Goal: Transaction & Acquisition: Purchase product/service

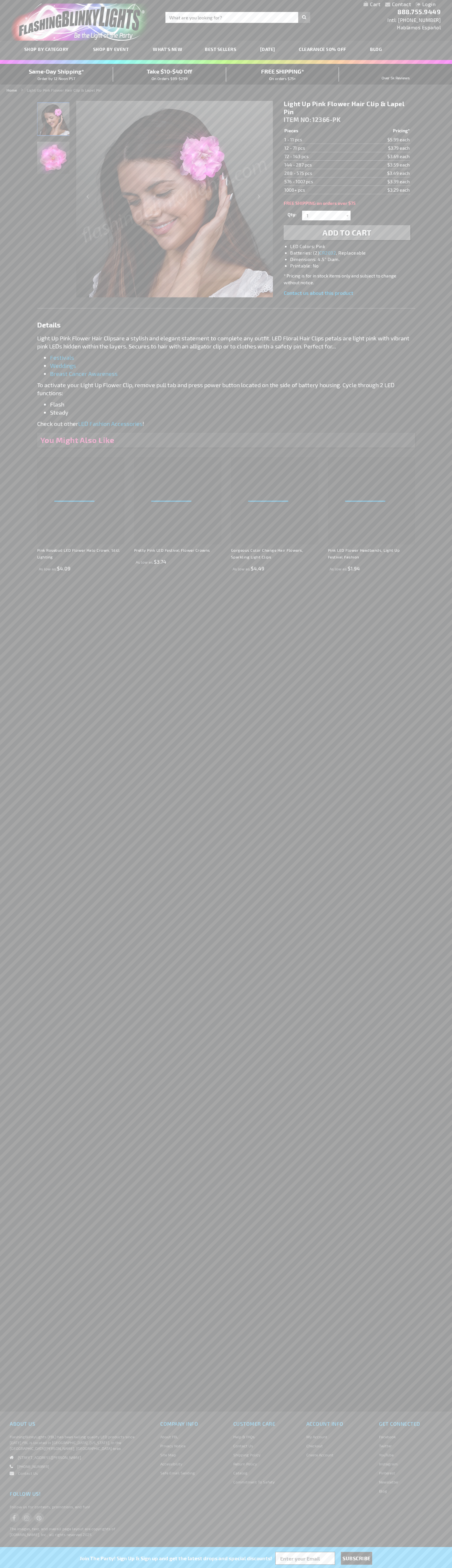
click at [53, 161] on img "Light Up Pink Flower Hair Clip" at bounding box center [53, 158] width 32 height 32
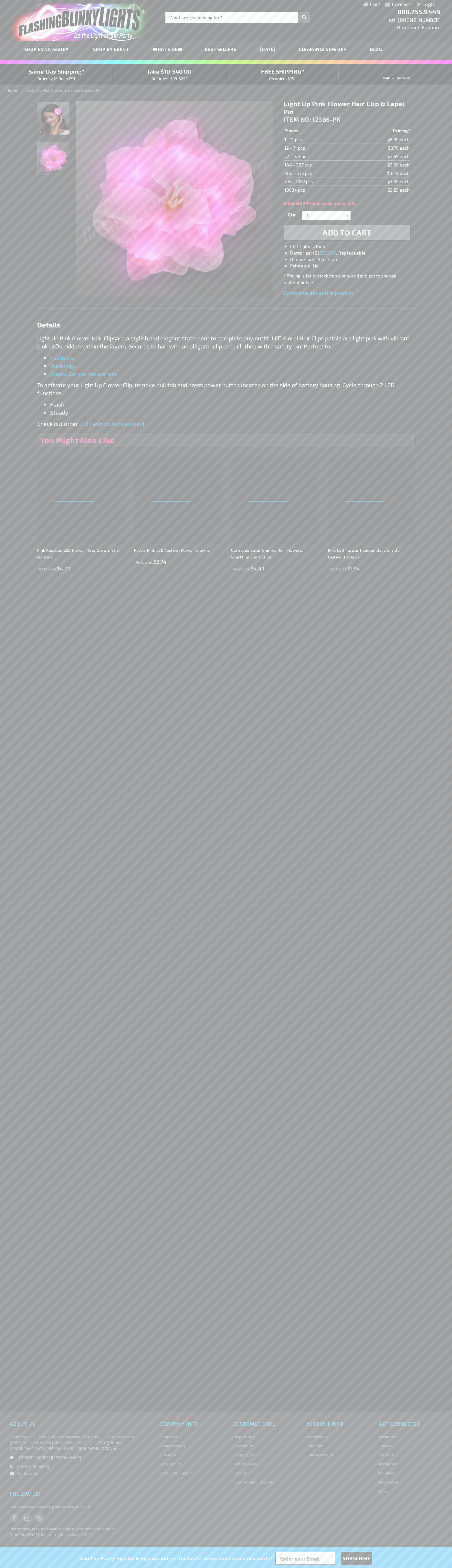
click at [347, 233] on span "Add to Cart" at bounding box center [347, 232] width 49 height 9
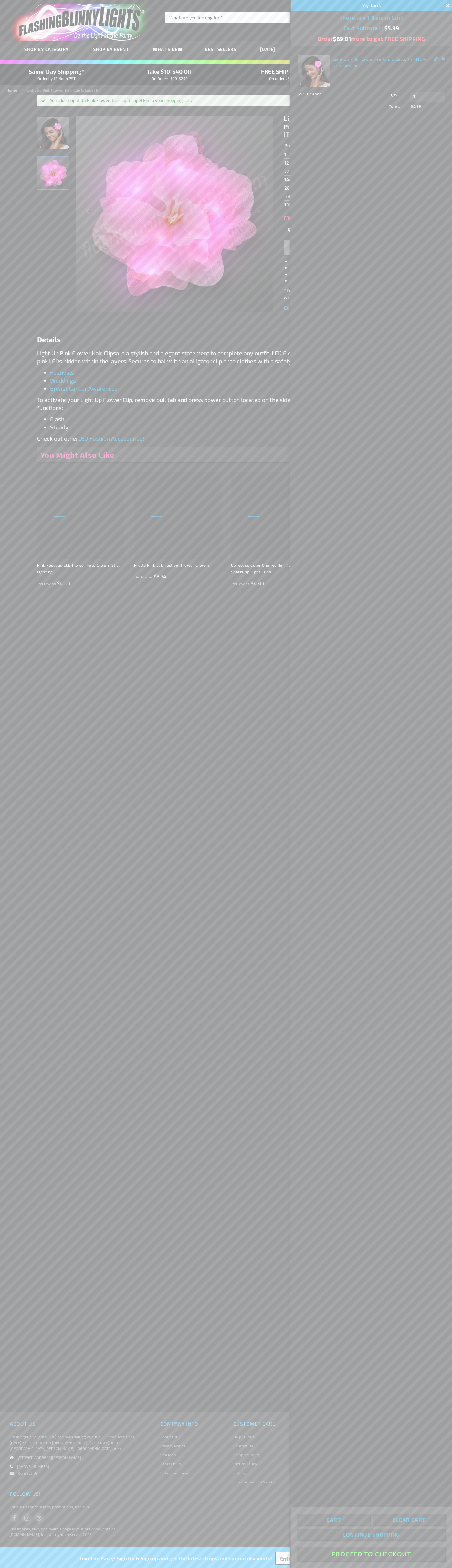
click at [371, 1554] on button "Proceed To Checkout" at bounding box center [371, 1554] width 148 height 15
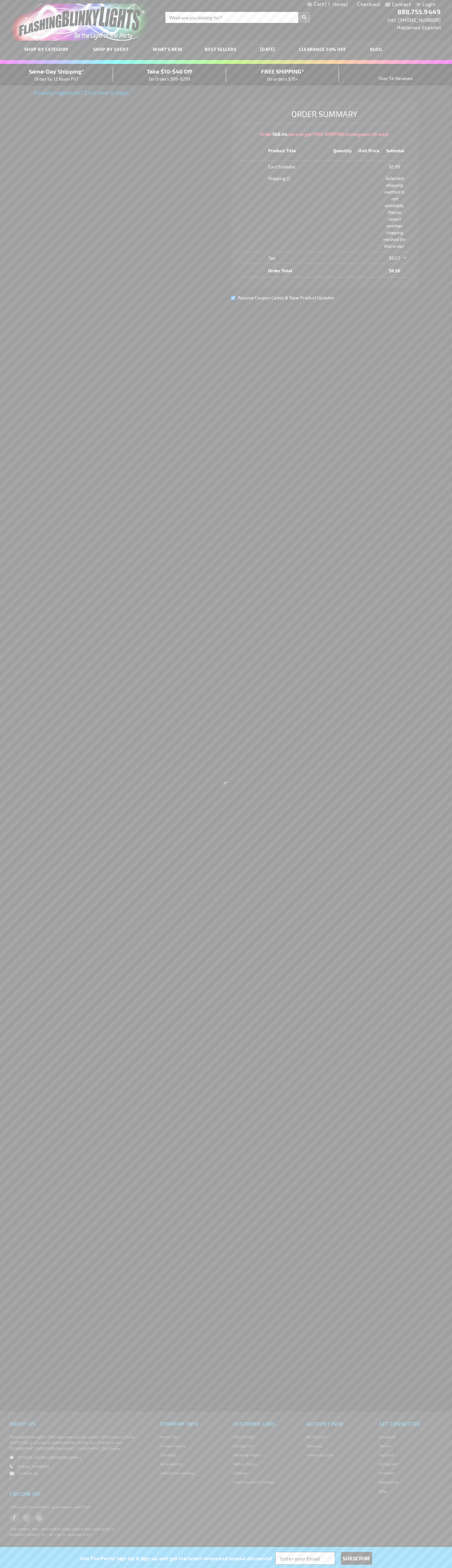
click at [369, 4] on link "Checkout" at bounding box center [369, 4] width 23 height 6
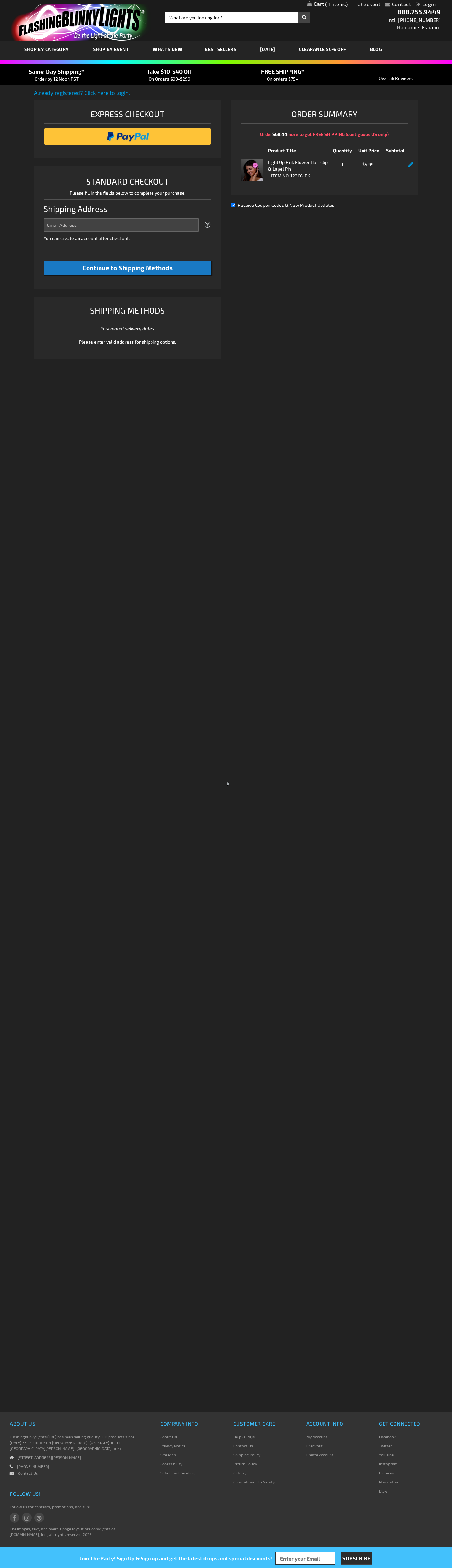
select select "US"
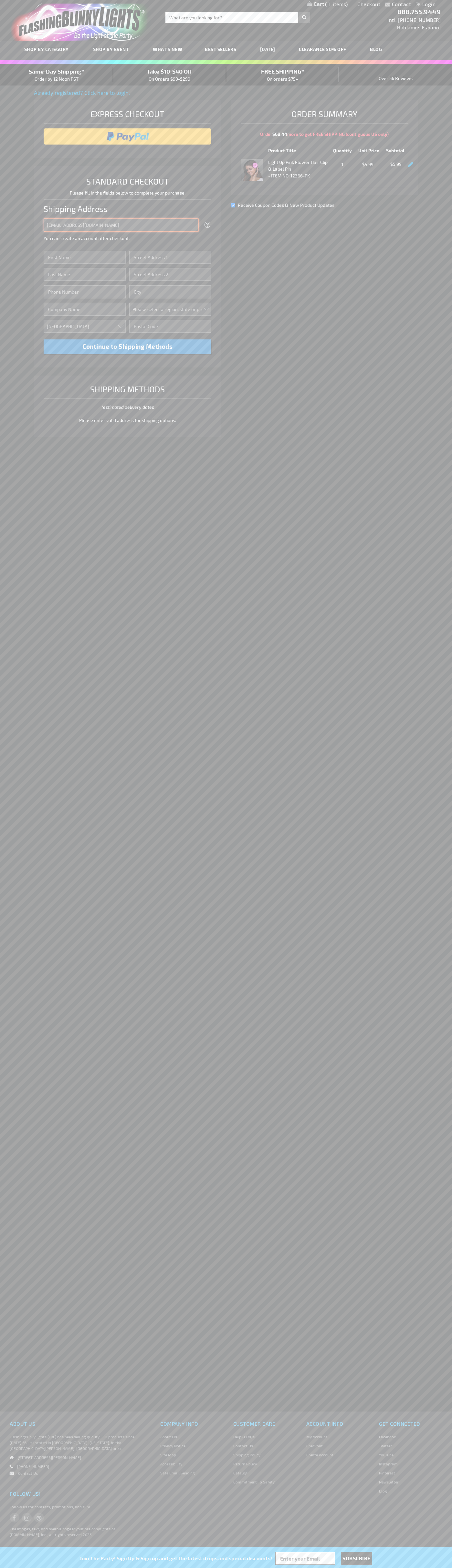
type input "johnsmith005@storebotmail.joonix.net"
type input "John"
type input "201 Colorado St"
type input "First floor"
type input "austin"
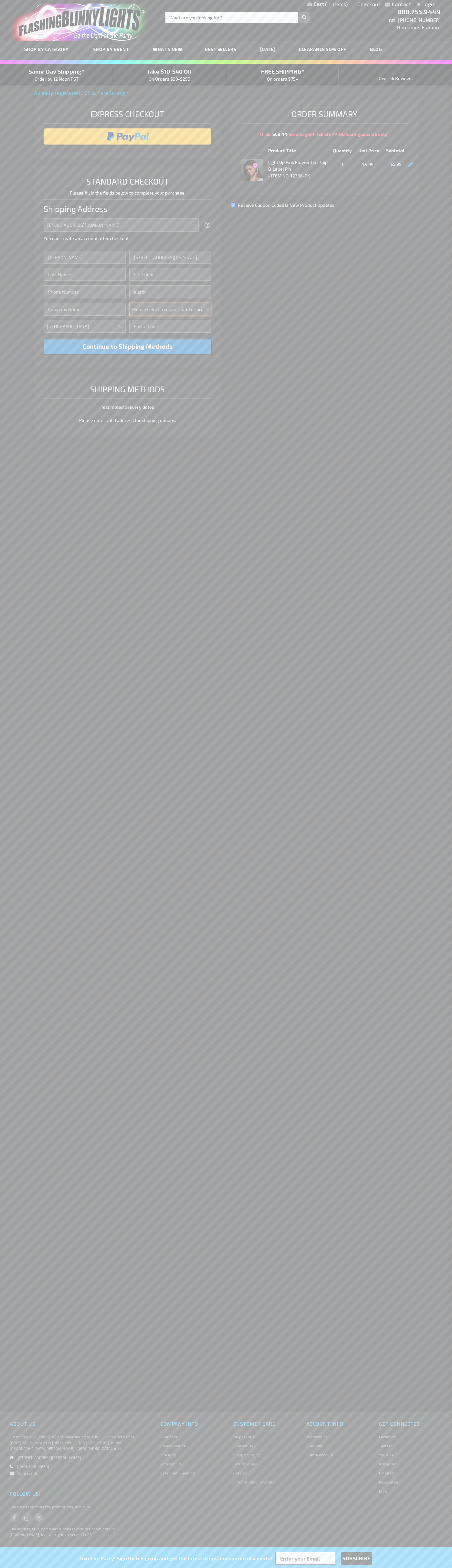
select select "57"
type input "78701"
type input "Smith"
type input "6502530000"
type input "John Smith"
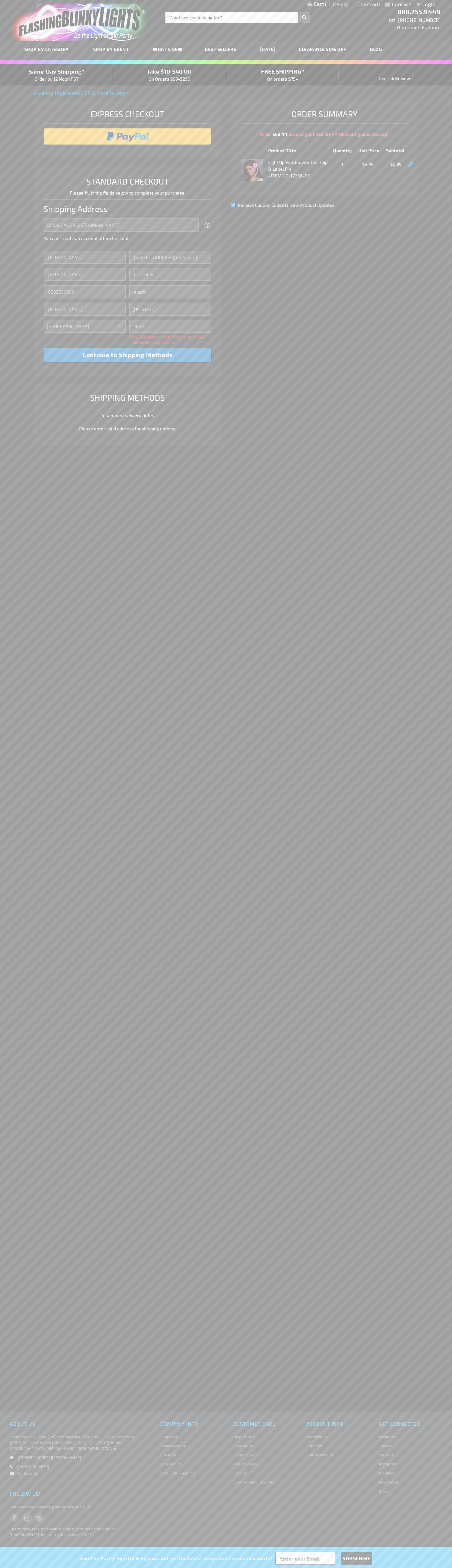
click at [57, 75] on div "Same-Day Shipping* Order by 12 Noon PST" at bounding box center [57, 74] width 113 height 15
click at [127, 136] on input "image" at bounding box center [127, 136] width 161 height 13
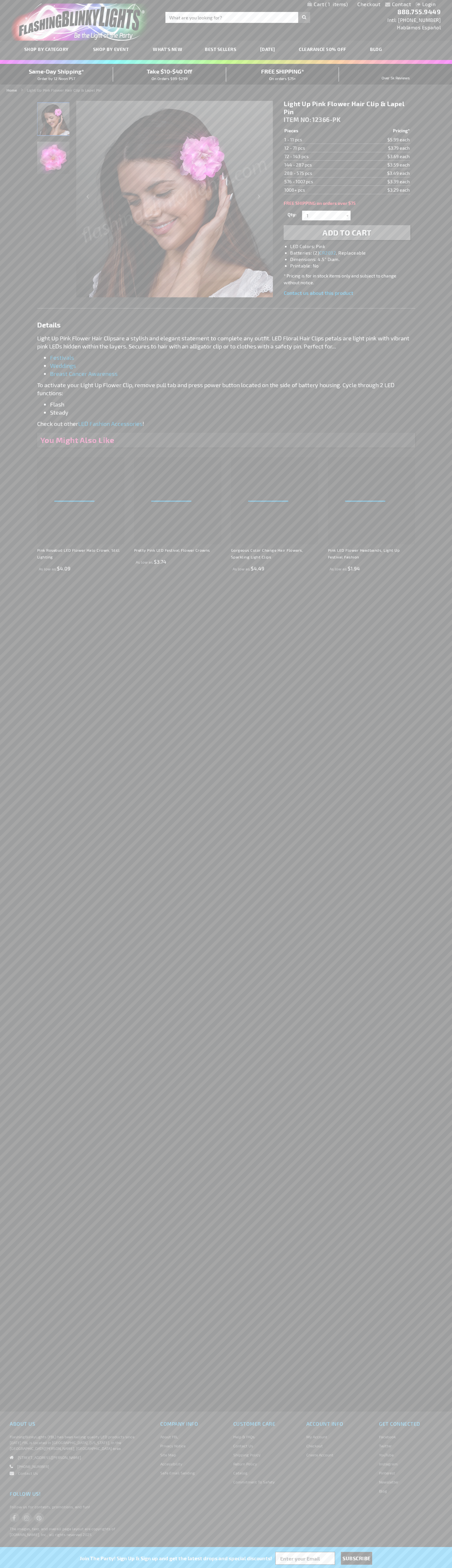
click at [327, 4] on span "1" at bounding box center [336, 4] width 23 height 6
